Goal: Transaction & Acquisition: Book appointment/travel/reservation

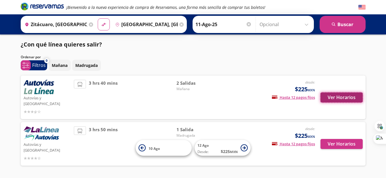
click at [351, 94] on button "Ver Horarios" at bounding box center [341, 97] width 42 height 10
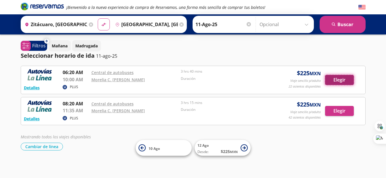
click at [330, 80] on button "Elegir" at bounding box center [339, 80] width 29 height 10
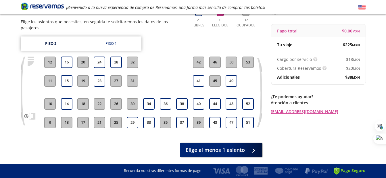
scroll to position [61, 0]
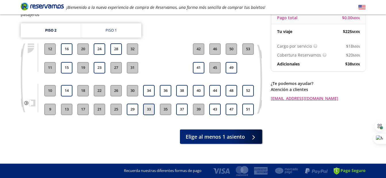
click at [149, 104] on button "33" at bounding box center [148, 109] width 11 height 11
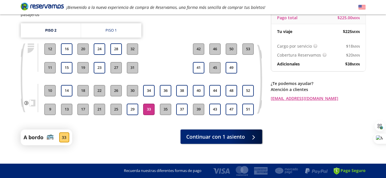
scroll to position [62, 0]
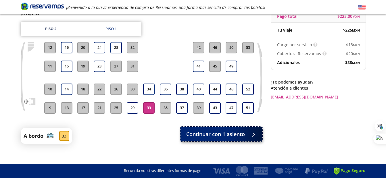
click at [219, 130] on span "Continuar con 1 asiento" at bounding box center [215, 134] width 59 height 8
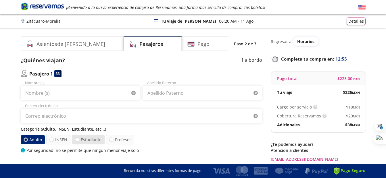
click at [79, 141] on label "Estudiante" at bounding box center [88, 139] width 33 height 9
click at [79, 141] on input "Estudiante" at bounding box center [77, 140] width 4 height 4
radio input "true"
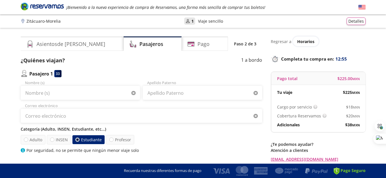
radio input "false"
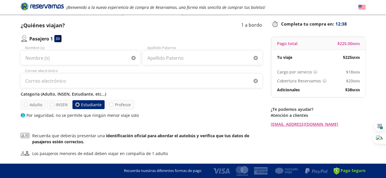
scroll to position [25, 0]
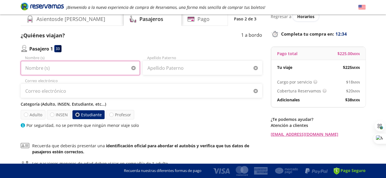
click at [95, 73] on input "Nombre (s)" at bounding box center [80, 68] width 119 height 14
type input "[PERSON_NAME]"
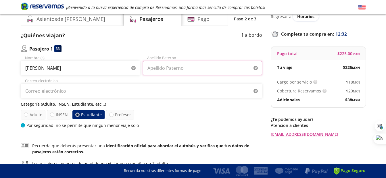
type input "[PERSON_NAME]"
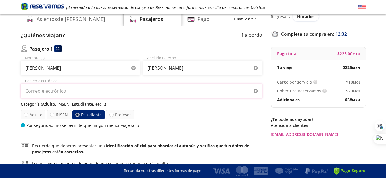
type input "[EMAIL_ADDRESS][DOMAIN_NAME]"
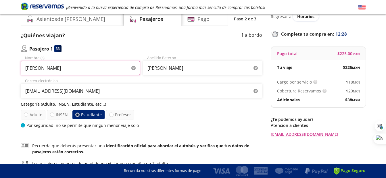
scroll to position [82, 0]
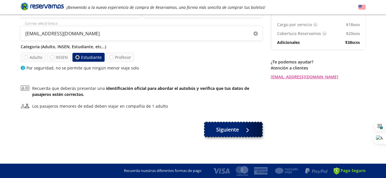
click at [234, 132] on span "Siguiente" at bounding box center [227, 130] width 23 height 8
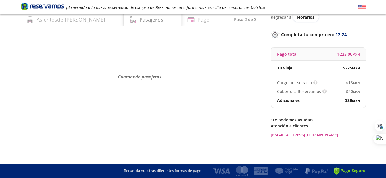
scroll to position [0, 0]
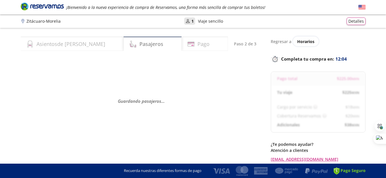
select select "MX"
